Goal: Task Accomplishment & Management: Complete application form

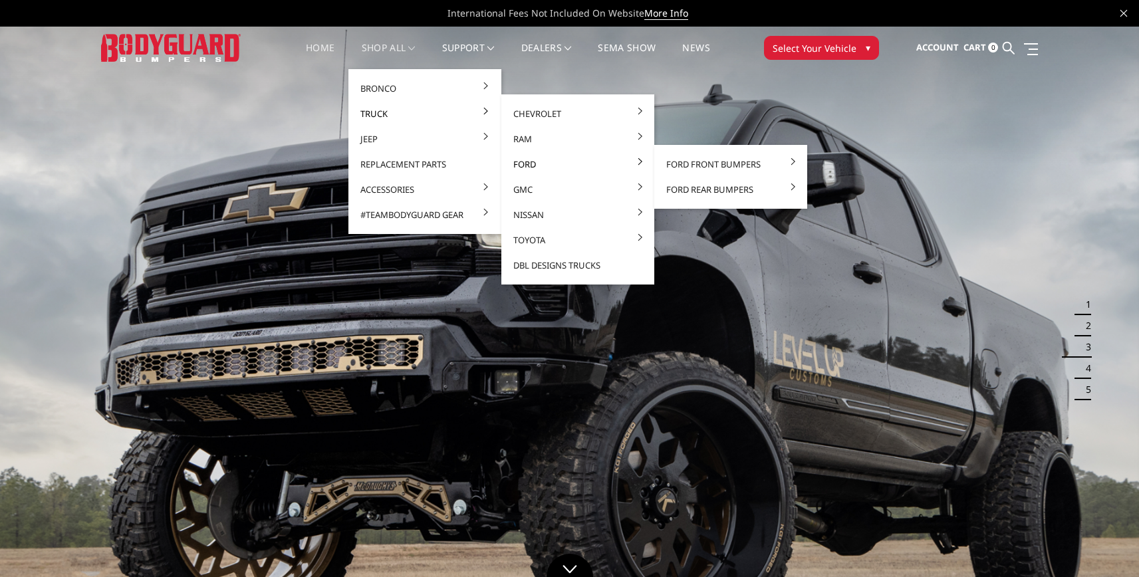
click at [581, 160] on link "Ford" at bounding box center [578, 164] width 142 height 25
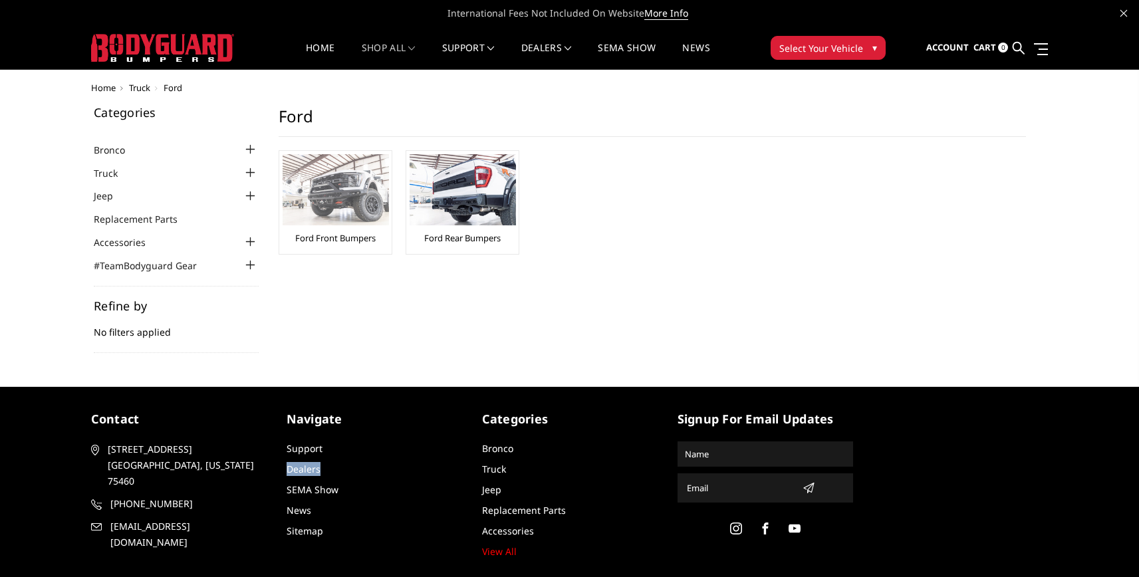
click at [327, 174] on img at bounding box center [336, 189] width 106 height 71
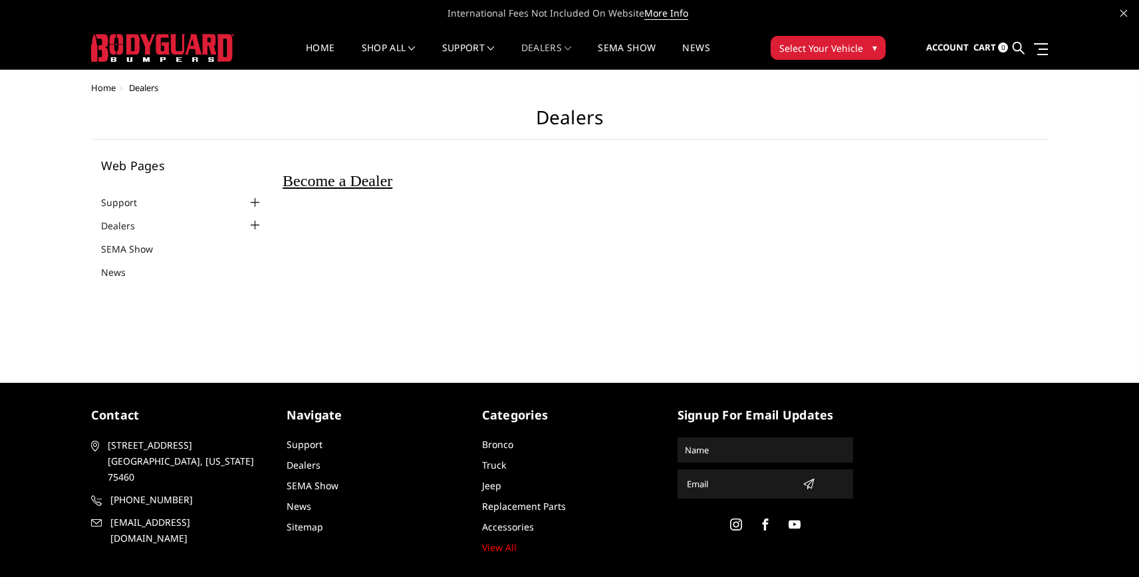
click at [363, 177] on span "Become a Dealer" at bounding box center [338, 180] width 110 height 17
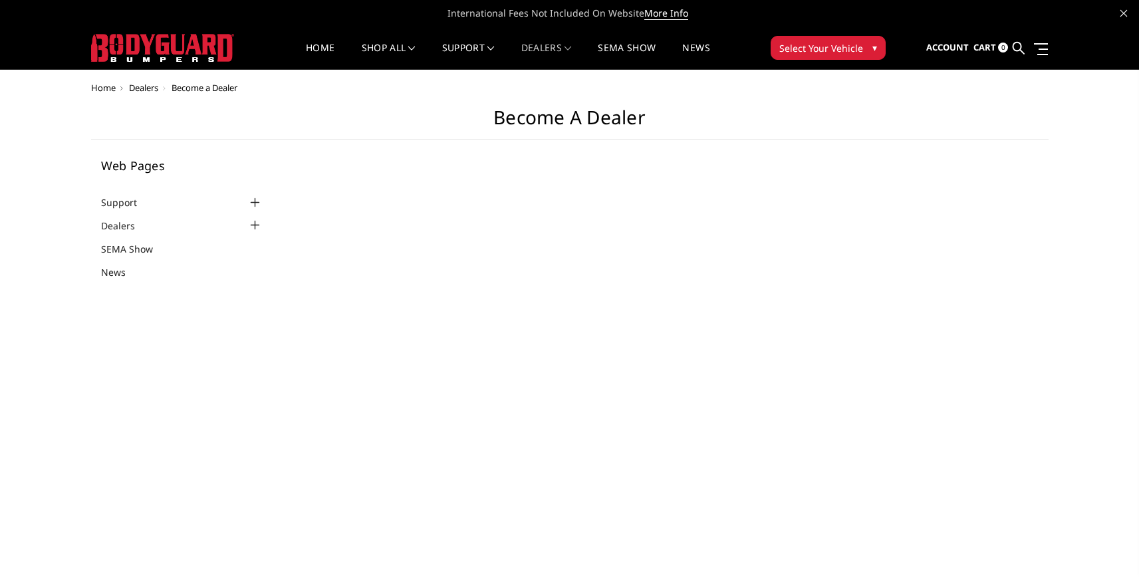
select select "US"
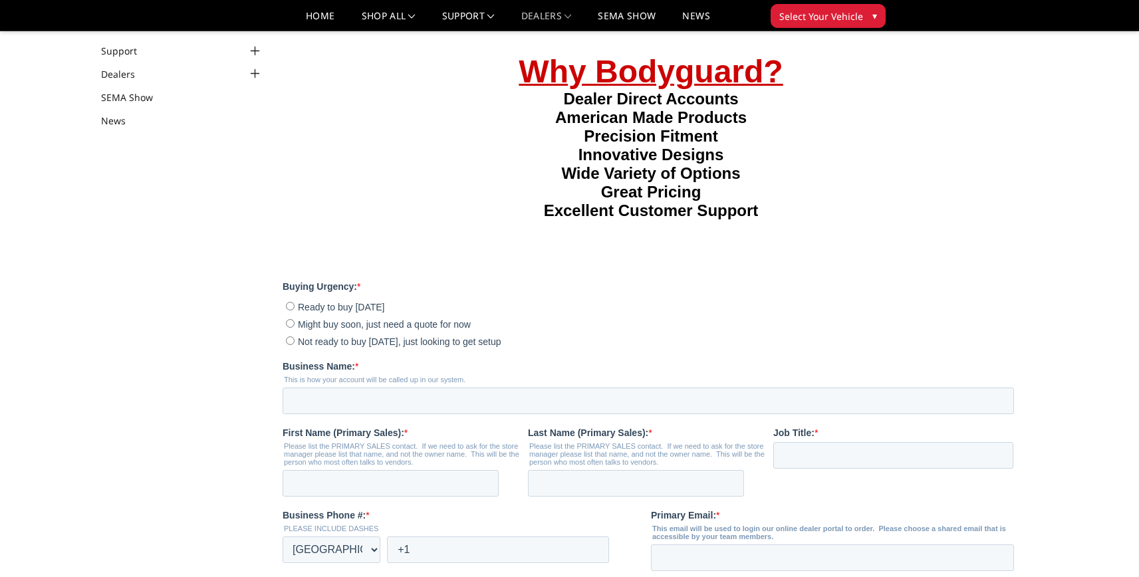
scroll to position [116, 0]
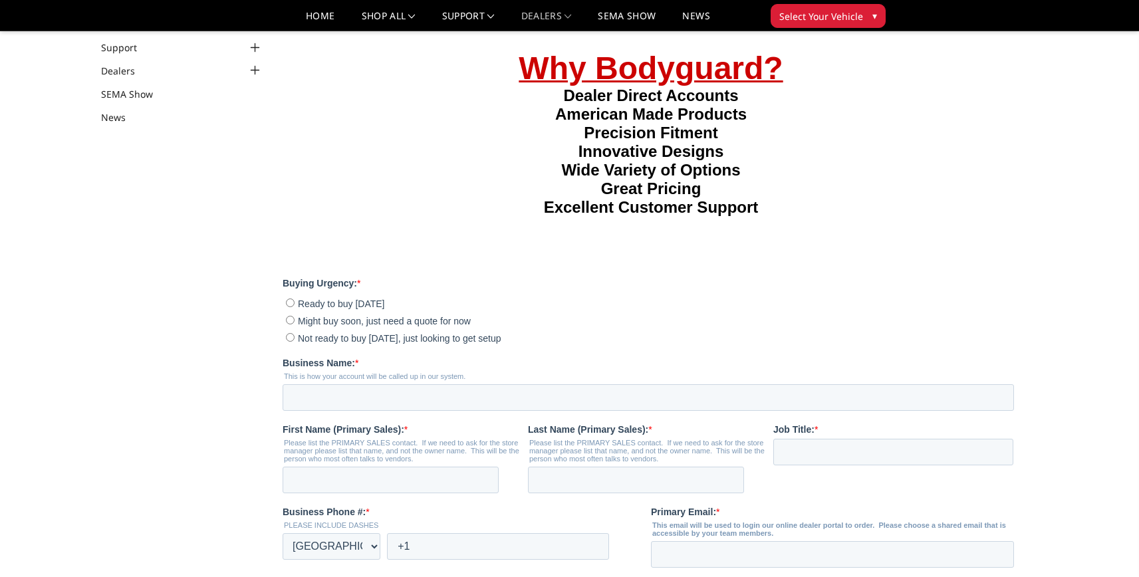
click at [348, 320] on span "Might buy soon, just need a quote for now" at bounding box center [384, 320] width 173 height 11
click at [294, 320] on input "Might buy soon, just need a quote for now" at bounding box center [290, 319] width 9 height 9
radio input "true"
click at [986, 394] on input "Business Name: *" at bounding box center [648, 397] width 731 height 27
click at [994, 398] on input "Business Name: *" at bounding box center [648, 397] width 731 height 27
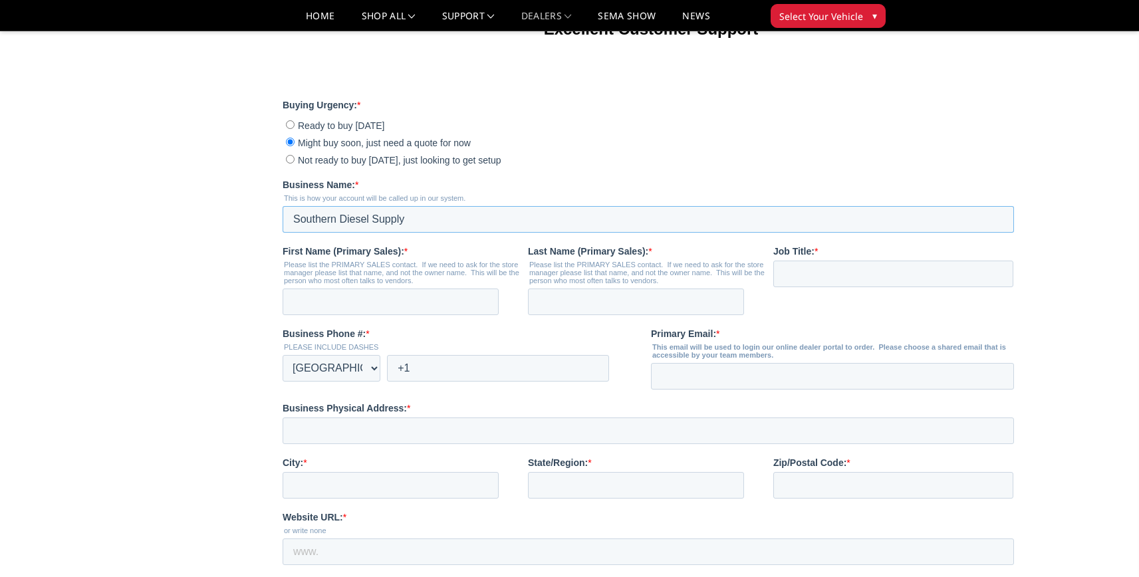
scroll to position [294, 0]
type input "Southern Diesel Supply"
click at [475, 300] on input "First Name (Primary Sales): *" at bounding box center [391, 301] width 216 height 27
type input "Benjamin"
type input "Hinz"
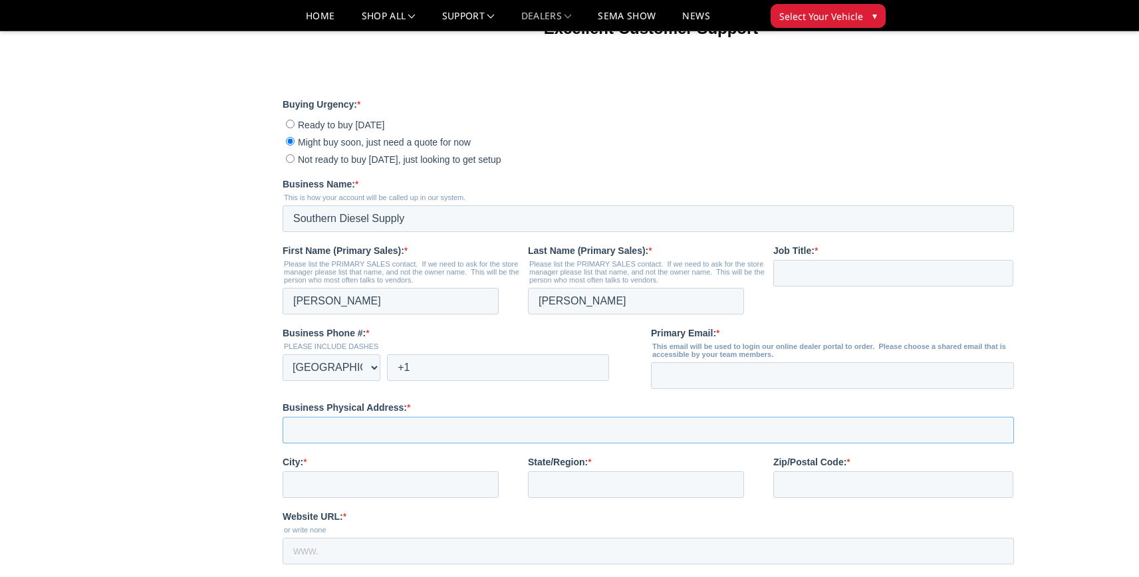
type input "30940 Suneagle Dr."
type input "Mount Dora"
type input "FL"
type input "32757"
type input "Benjamin"
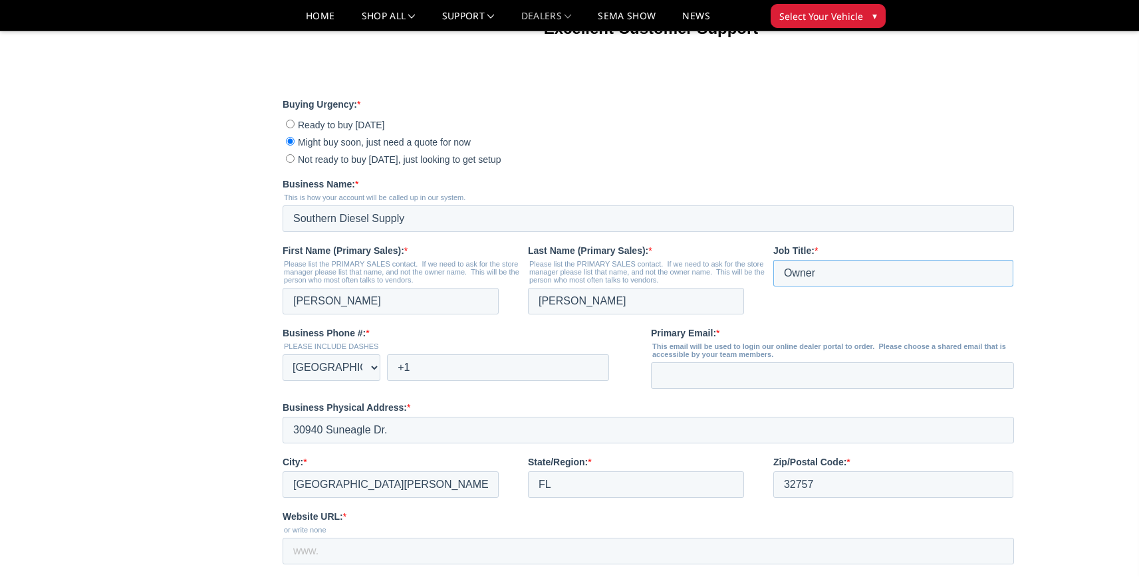
type input "Owner"
type input "+1 3525225295"
click at [992, 374] on input "Primary Email: *" at bounding box center [832, 375] width 363 height 27
type input "benhinz@southerndieselsupply.com"
click at [228, 479] on main "Become a Dealer Web Pages Support FAQ Install Instructions Shipping Warranty Te…" at bounding box center [569, 260] width 957 height 974
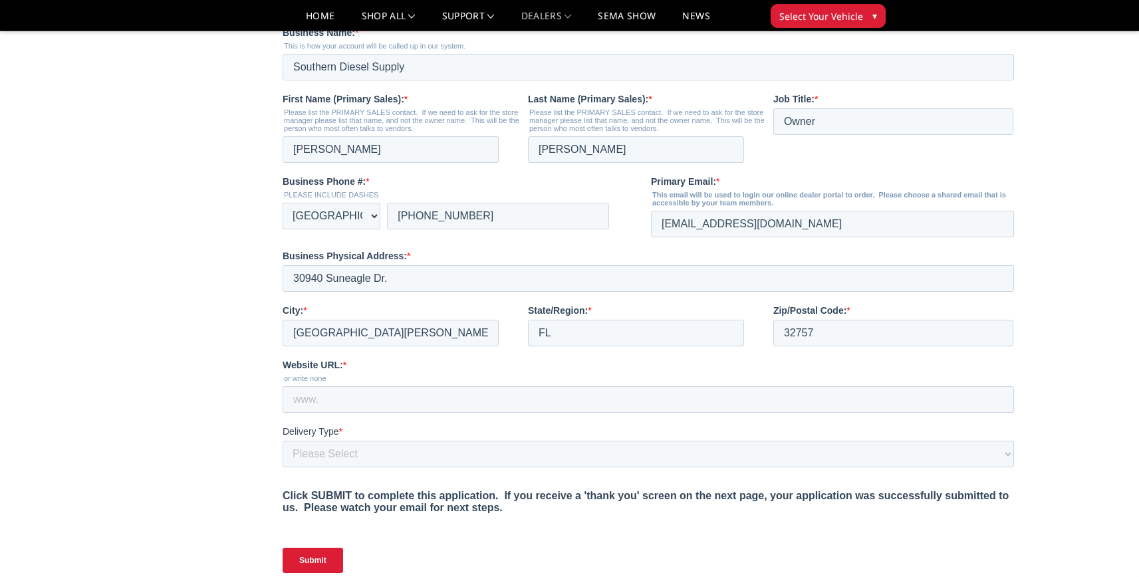
scroll to position [459, 0]
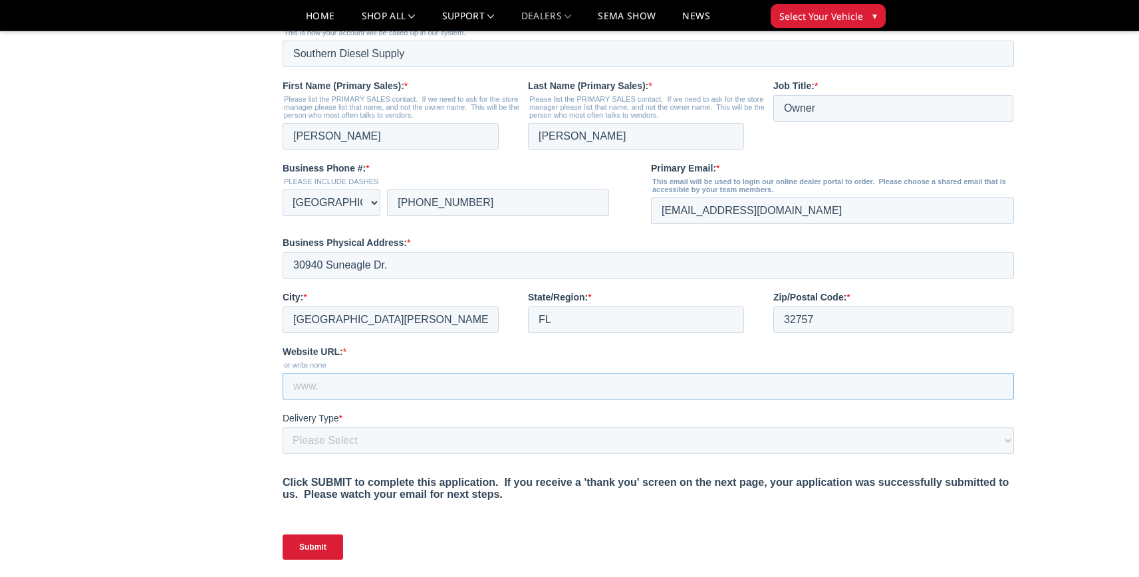
click at [465, 378] on input "Website URL: *" at bounding box center [648, 386] width 731 height 27
paste input "https://www.southerndieselsupply.com"
type input "https://www.southerndieselsupply.com"
select select "I have a forklift"
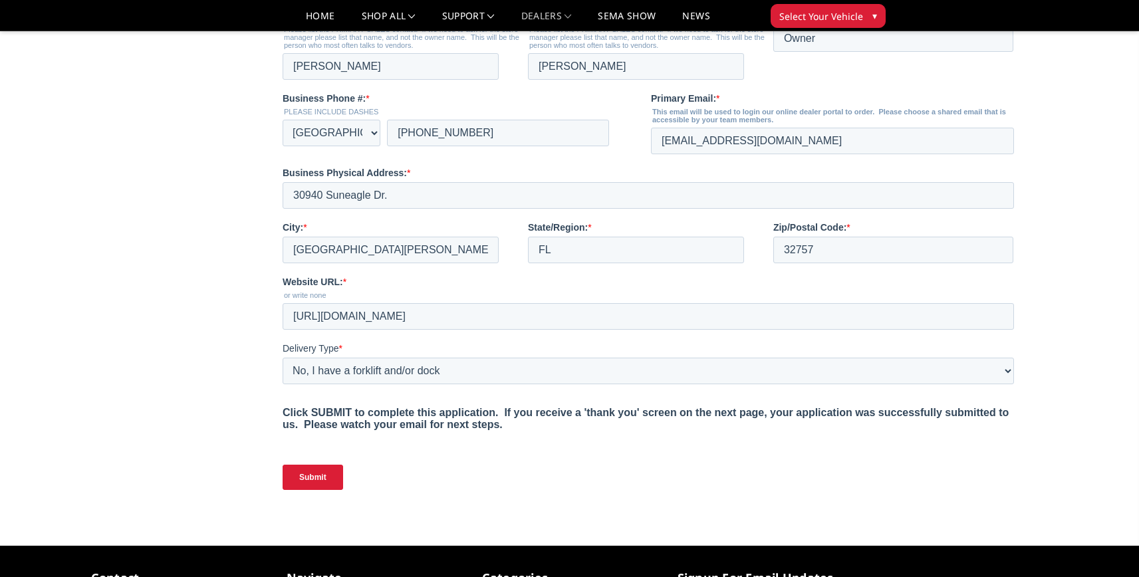
click at [316, 476] on input "Submit" at bounding box center [313, 477] width 60 height 25
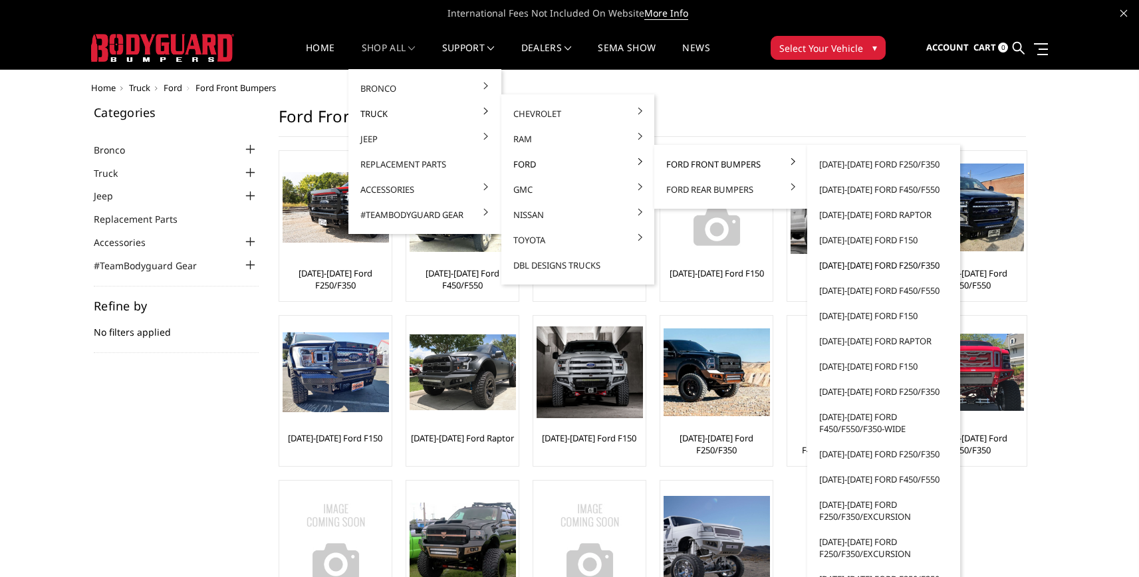
click at [869, 266] on link "[DATE]-[DATE] Ford F250/F350" at bounding box center [883, 265] width 142 height 25
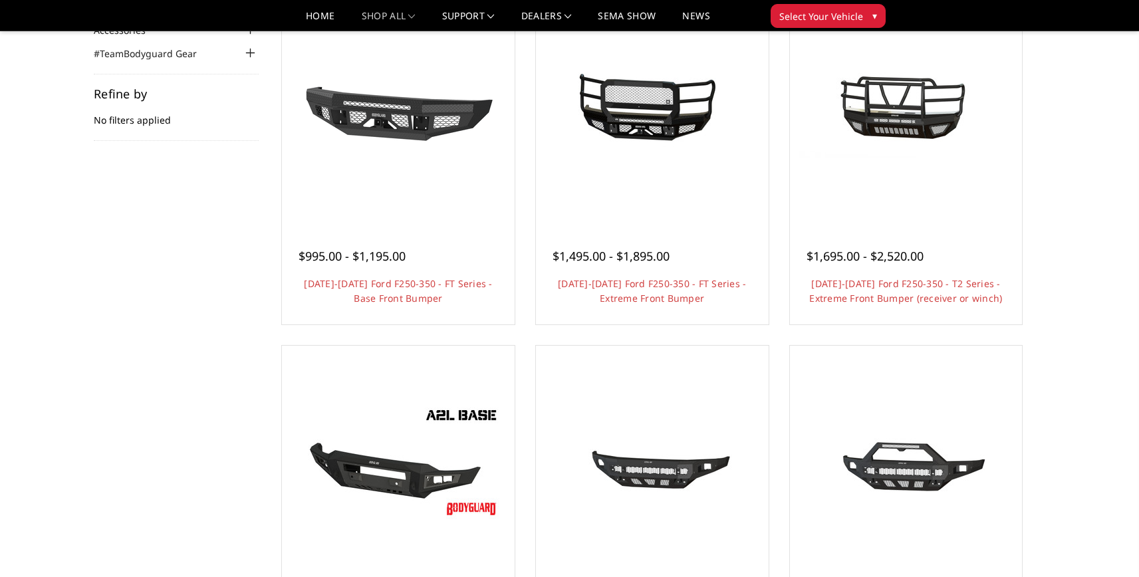
scroll to position [185, 0]
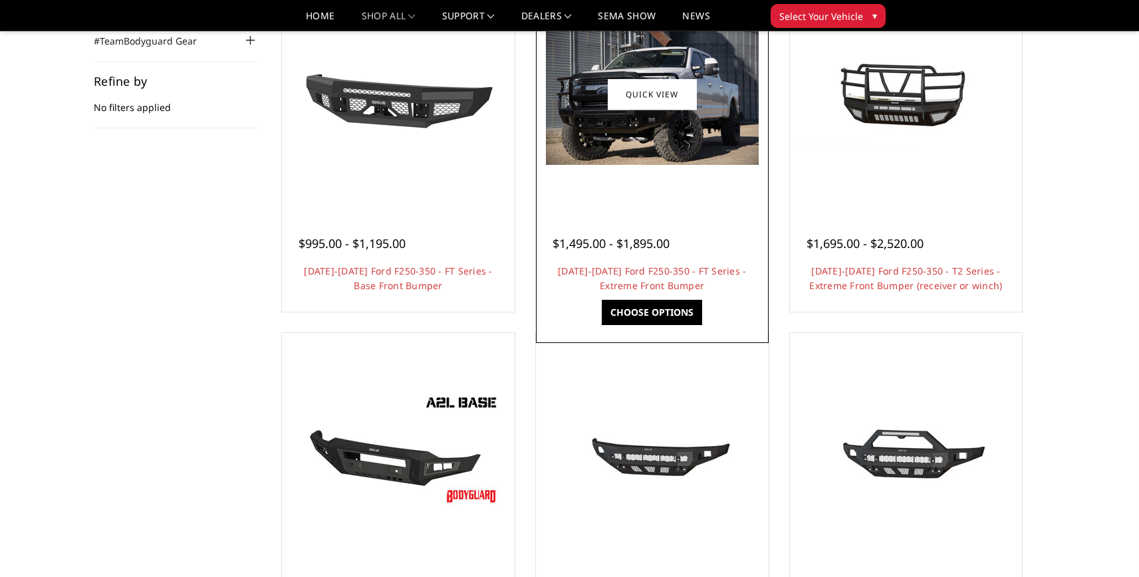
click at [671, 144] on img at bounding box center [652, 94] width 213 height 142
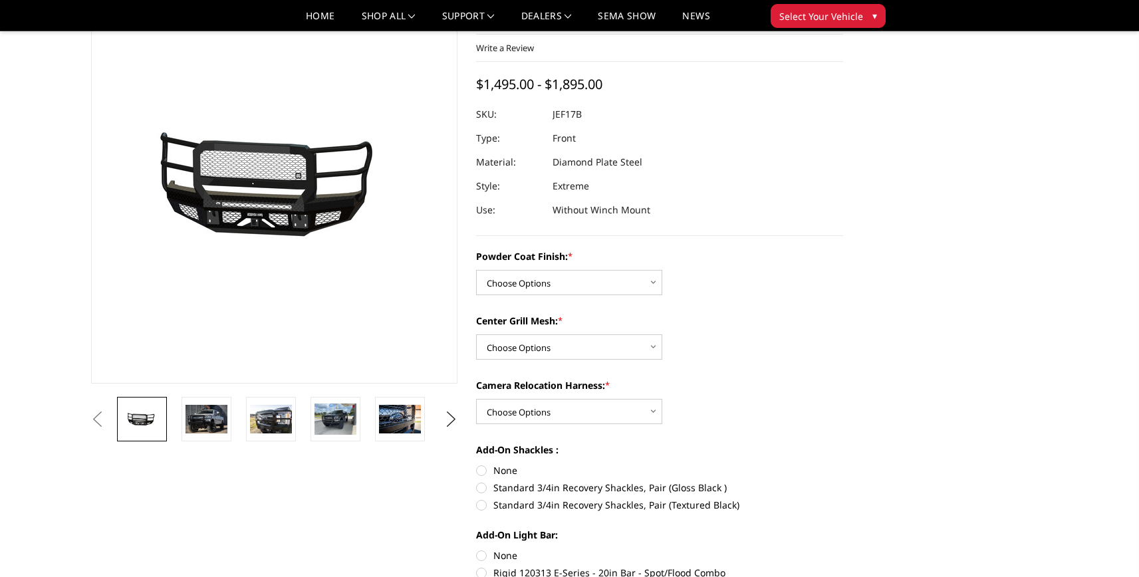
scroll to position [88, 0]
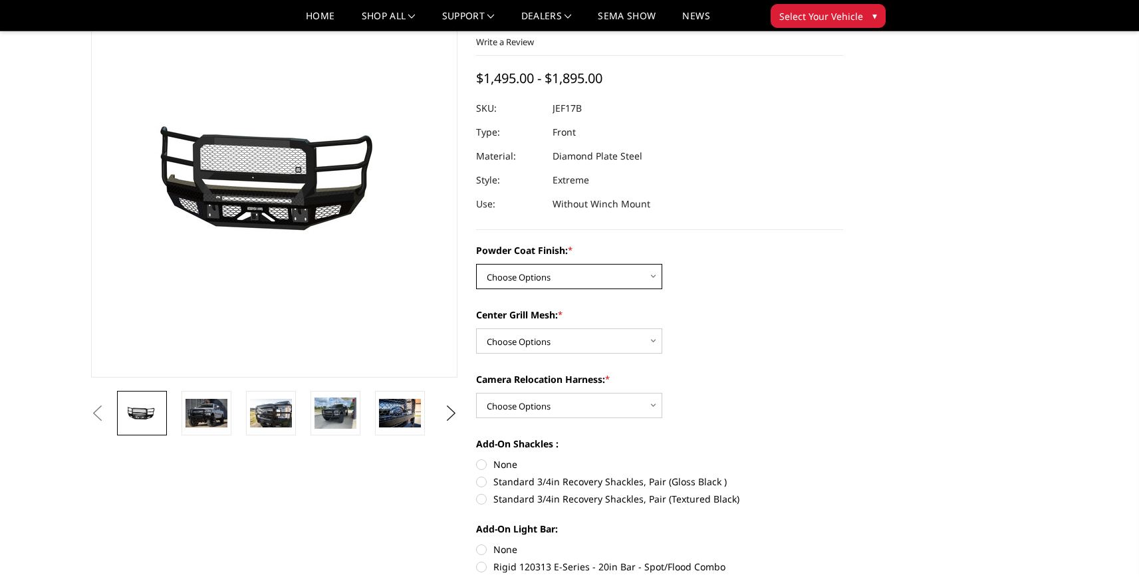
select select "3222"
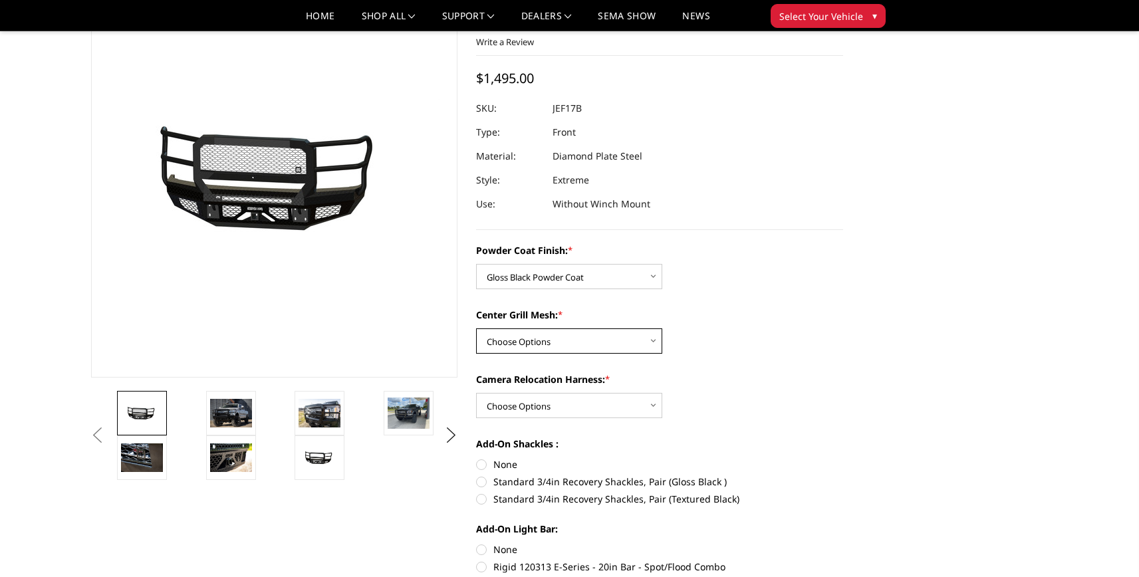
select select "3224"
select select "3226"
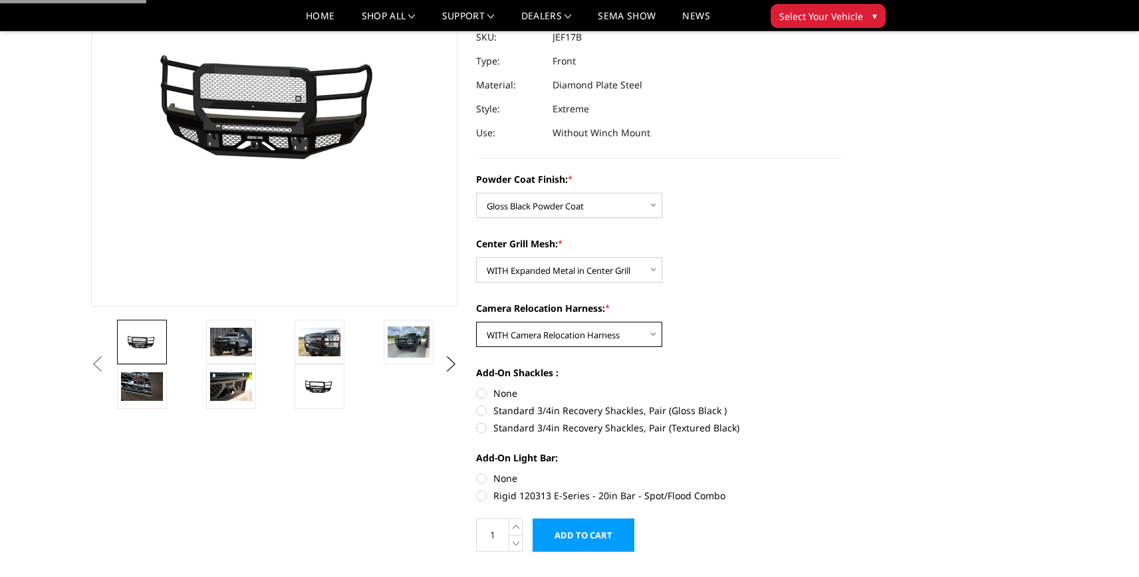
scroll to position [167, 0]
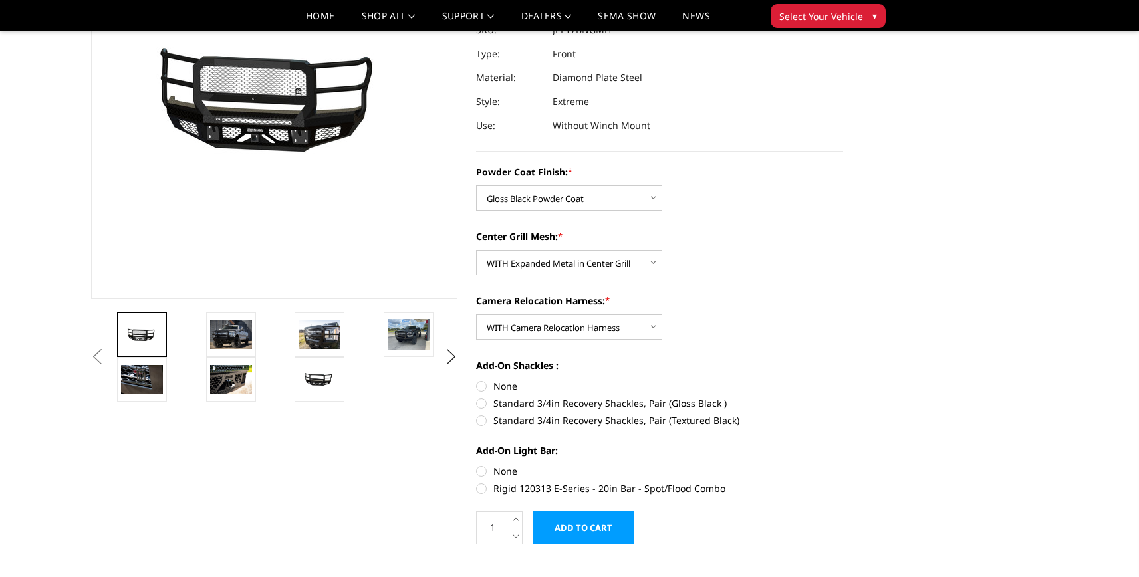
click at [507, 387] on label "None" at bounding box center [659, 386] width 367 height 14
click at [477, 380] on input "None" at bounding box center [476, 379] width 1 height 1
radio input "true"
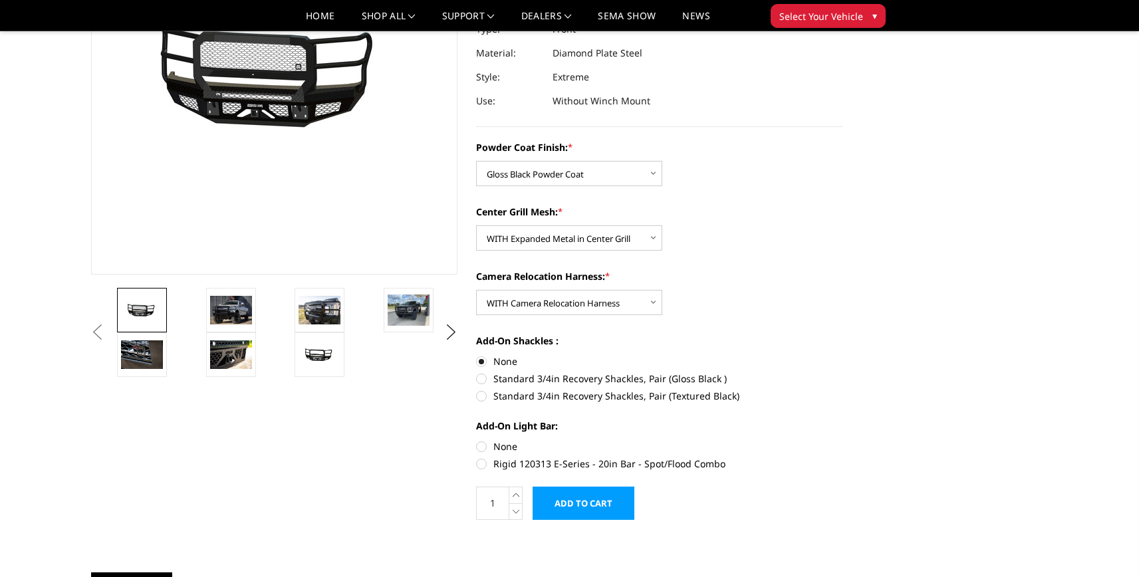
scroll to position [225, 0]
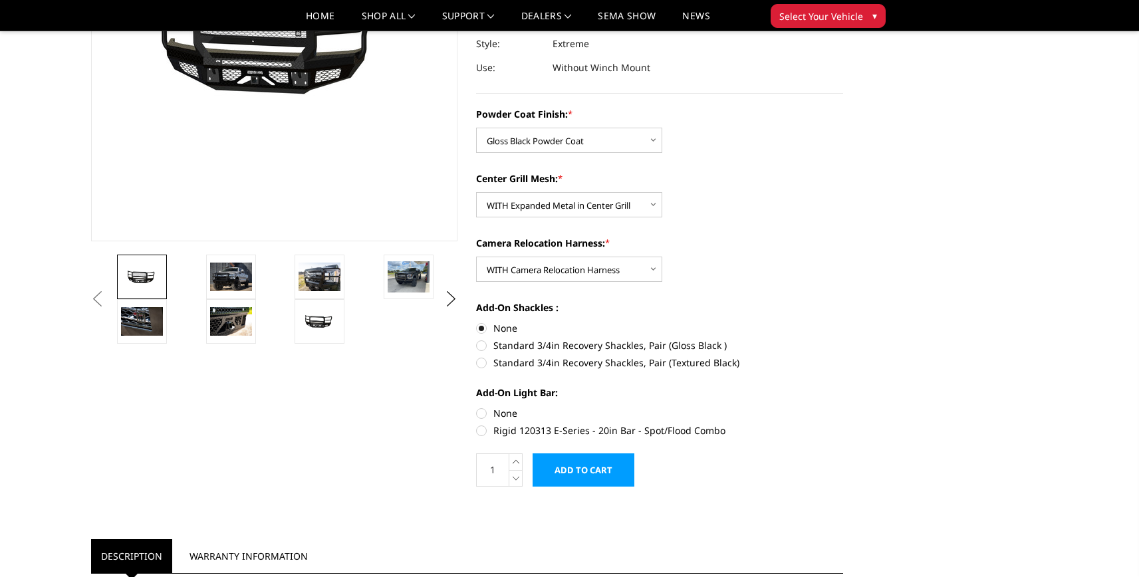
click at [503, 413] on label "None" at bounding box center [659, 413] width 367 height 14
click at [477, 407] on input "None" at bounding box center [476, 406] width 1 height 1
radio input "true"
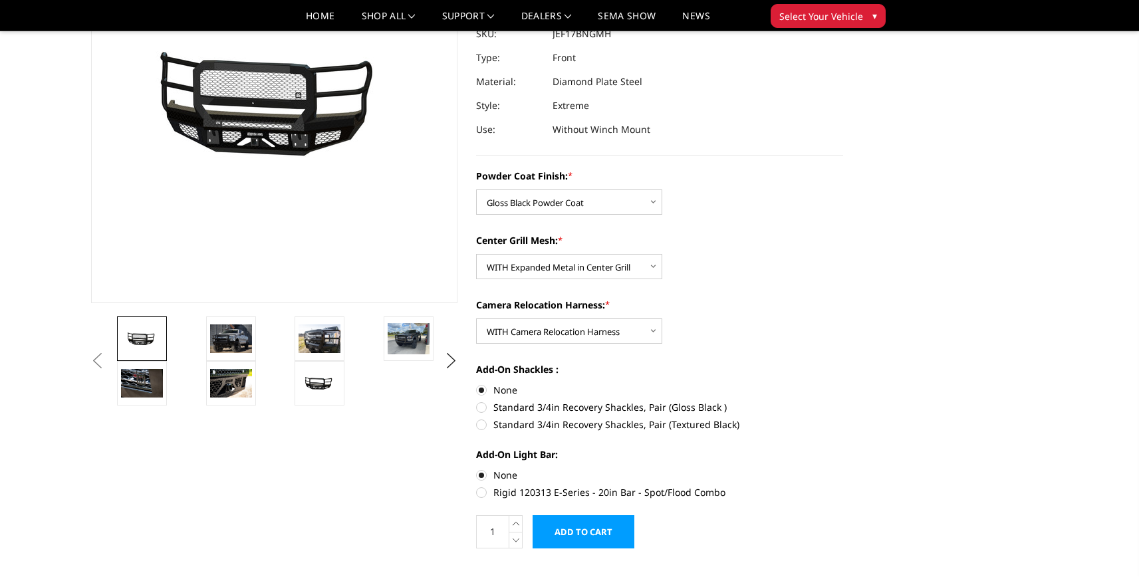
scroll to position [185, 0]
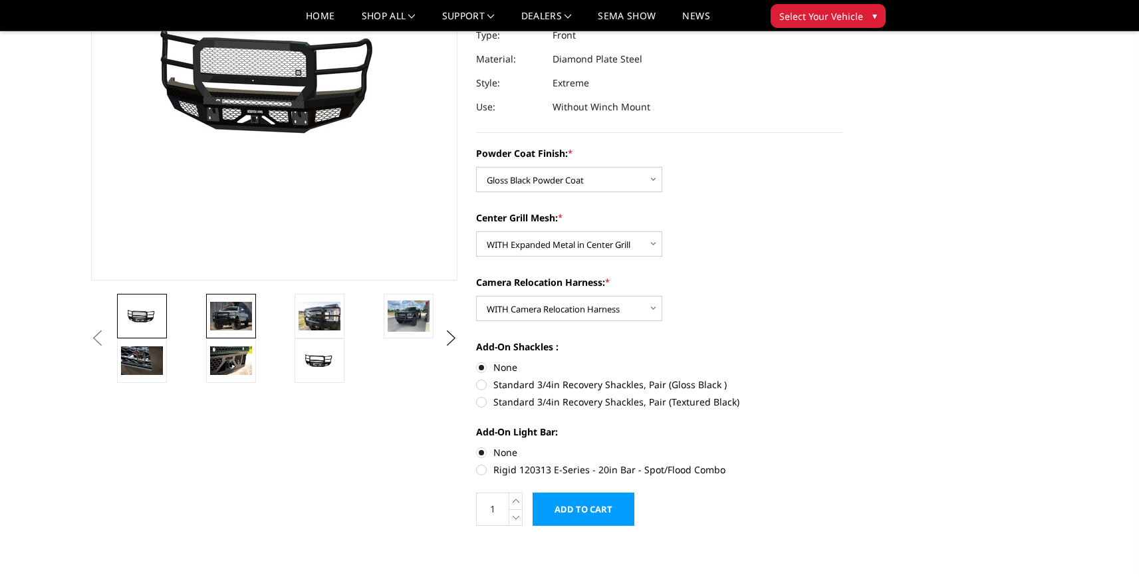
click at [231, 321] on img at bounding box center [231, 316] width 42 height 28
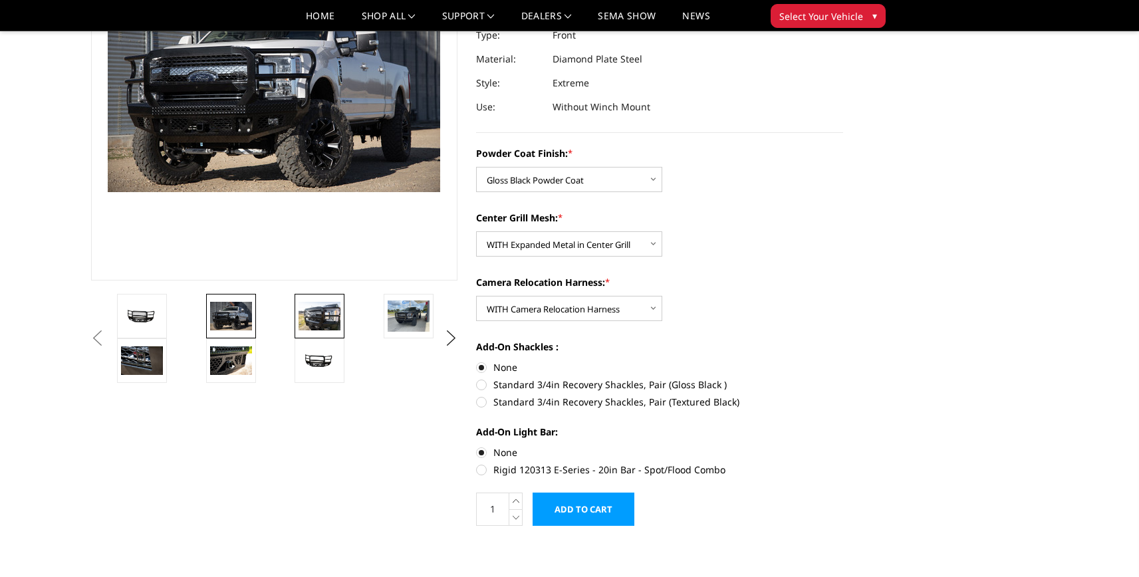
click at [310, 311] on img at bounding box center [319, 316] width 42 height 28
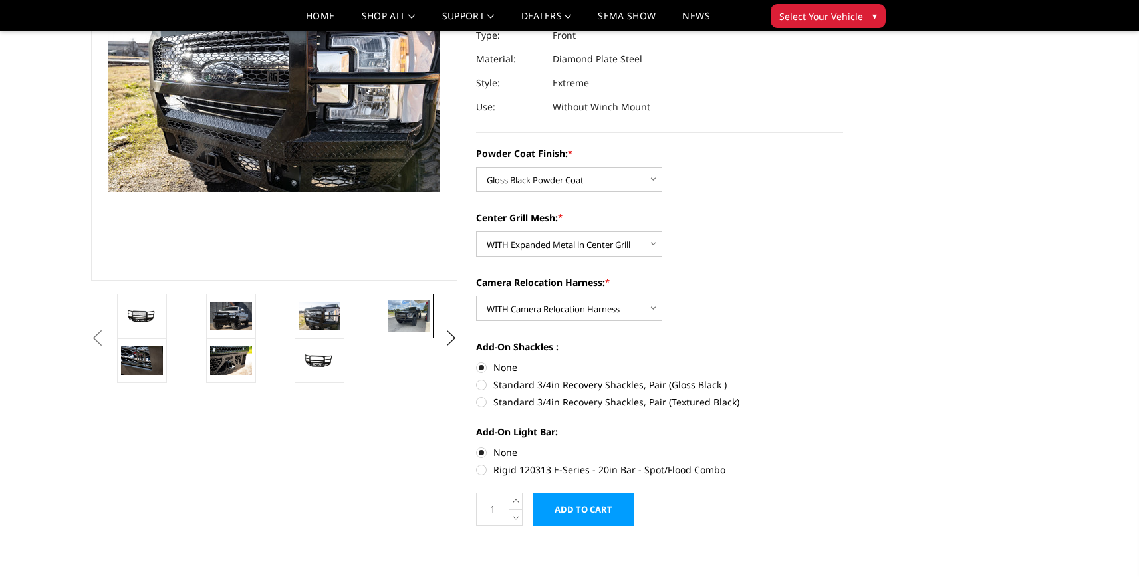
click at [414, 312] on img at bounding box center [409, 315] width 42 height 31
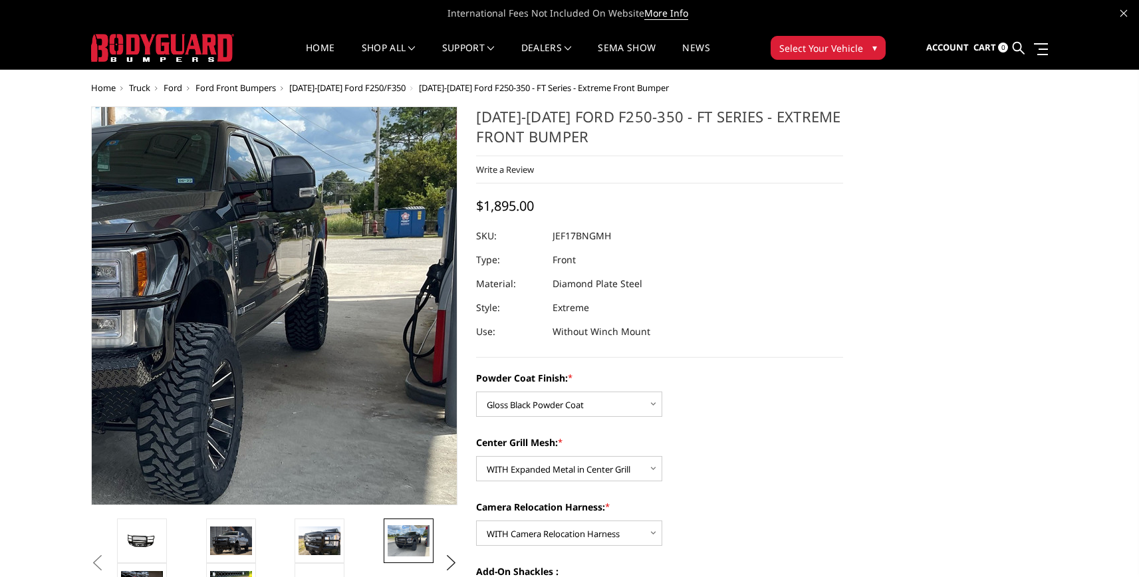
scroll to position [0, 0]
